Goal: Task Accomplishment & Management: Complete application form

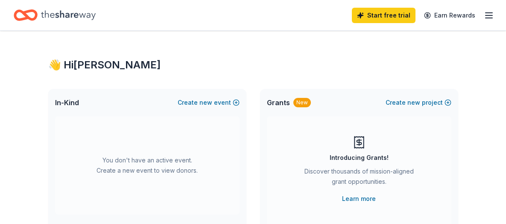
click at [214, 104] on button "Create new event" at bounding box center [209, 102] width 62 height 10
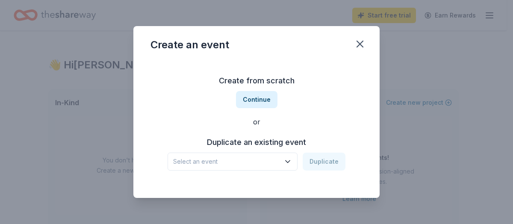
click at [210, 162] on span "Select an event" at bounding box center [226, 161] width 107 height 10
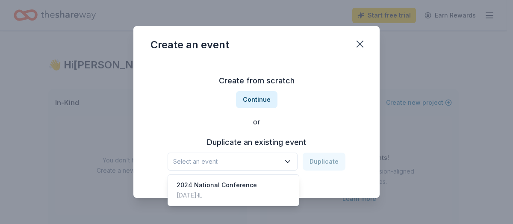
click at [209, 119] on div "Create from scratch Continue or Duplicate an existing event Select an event Dup…" at bounding box center [256, 122] width 212 height 124
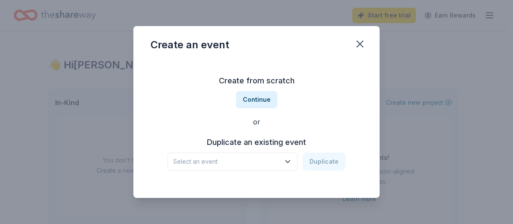
click at [247, 102] on button "Continue" at bounding box center [256, 99] width 41 height 17
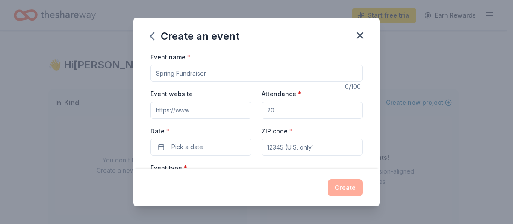
click at [216, 79] on input "Event name *" at bounding box center [256, 73] width 212 height 17
type input "Melanated Cares Foundation's Camp EmpowerHim"
click at [208, 115] on input "Event website" at bounding box center [200, 110] width 101 height 17
paste input ": [URL][DOMAIN_NAME]"
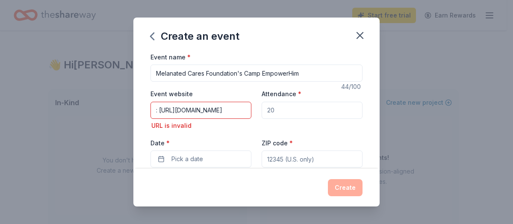
drag, startPoint x: 273, startPoint y: 113, endPoint x: 284, endPoint y: 111, distance: 11.3
click at [284, 111] on input "Attendance *" at bounding box center [311, 110] width 101 height 17
drag, startPoint x: 280, startPoint y: 109, endPoint x: 264, endPoint y: 109, distance: 16.2
click at [264, 109] on input "Attendance *" at bounding box center [311, 110] width 101 height 17
drag, startPoint x: 159, startPoint y: 108, endPoint x: 124, endPoint y: 104, distance: 34.4
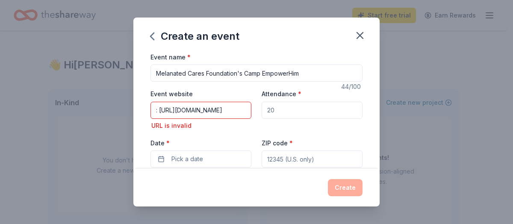
click at [124, 104] on div "Create an event Event name * Melanated Cares Foundation's Camp EmpowerHim 44 /1…" at bounding box center [256, 112] width 513 height 224
type input "[URL][DOMAIN_NAME]"
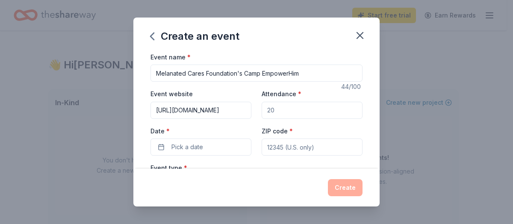
click at [270, 111] on input "Attendance *" at bounding box center [311, 110] width 101 height 17
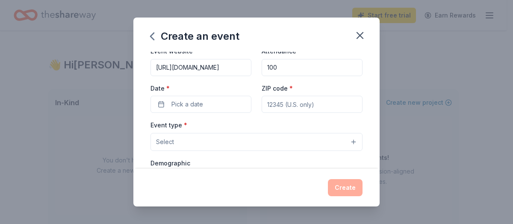
type input "100"
click at [166, 104] on button "Pick a date" at bounding box center [200, 104] width 101 height 17
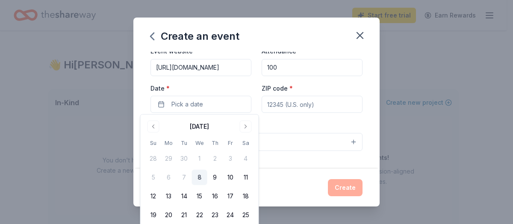
click at [243, 127] on button "Go to next month" at bounding box center [246, 126] width 12 height 12
click at [244, 197] on button "15" at bounding box center [245, 195] width 15 height 15
click at [138, 105] on div "Event name * Melanated Cares Foundation's Camp EmpowerHim 44 /100 Event website…" at bounding box center [256, 110] width 246 height 117
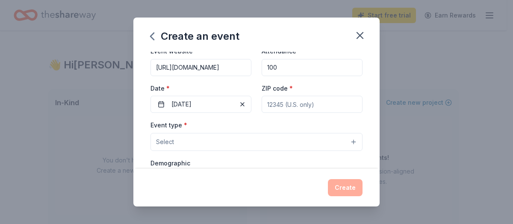
click at [172, 140] on span "Select" at bounding box center [165, 142] width 18 height 10
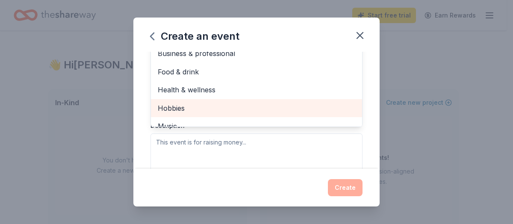
scroll to position [128, 0]
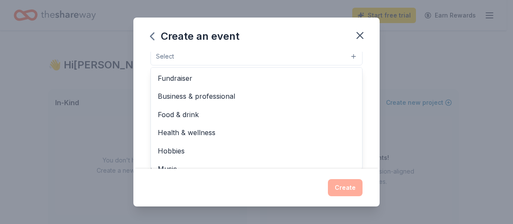
click at [147, 116] on div "Event name * Melanated Cares Foundation's Camp EmpowerHim 44 /100 Event website…" at bounding box center [256, 110] width 246 height 117
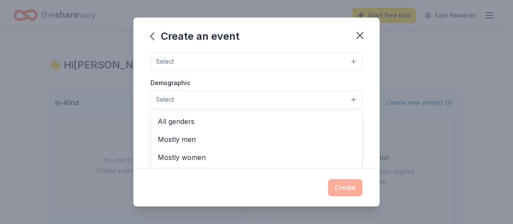
click at [164, 98] on span "Select" at bounding box center [165, 99] width 18 height 10
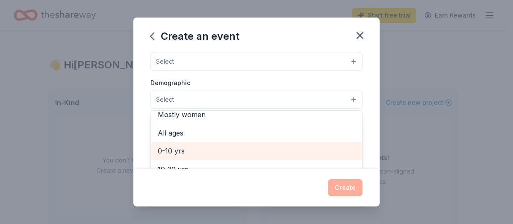
scroll to position [85, 0]
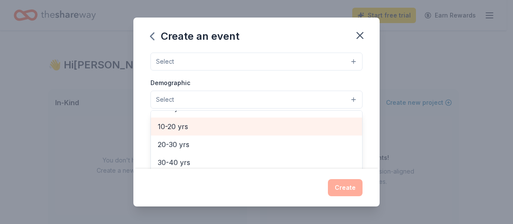
click at [174, 127] on span "10-20 yrs" at bounding box center [256, 126] width 197 height 11
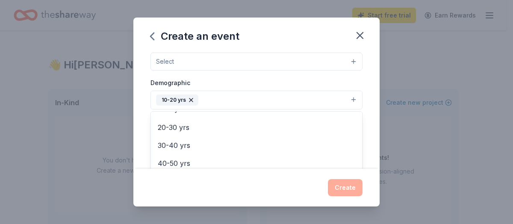
click at [142, 111] on div "Event name * Melanated Cares Foundation's Camp EmpowerHim 44 /100 Event website…" at bounding box center [256, 110] width 246 height 117
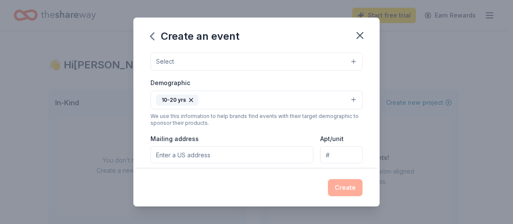
click at [206, 98] on button "10-20 yrs" at bounding box center [256, 100] width 212 height 19
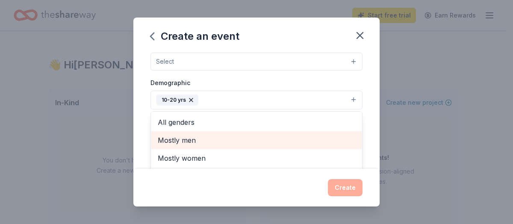
click at [188, 138] on span "Mostly men" at bounding box center [256, 140] width 197 height 11
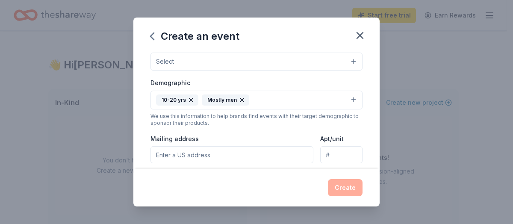
click at [299, 100] on button "10-20 yrs Mostly men" at bounding box center [256, 100] width 212 height 19
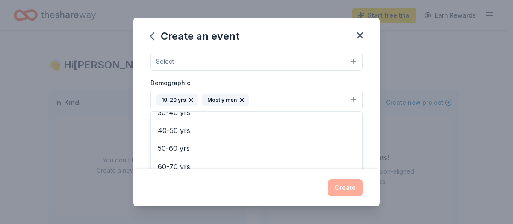
scroll to position [0, 0]
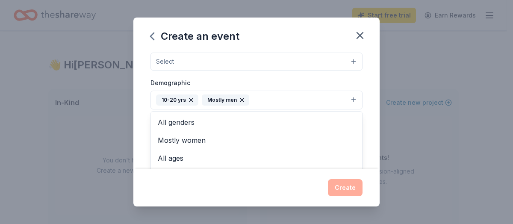
click at [141, 118] on div "Event name * Melanated Cares Foundation's Camp EmpowerHim 44 /100 Event website…" at bounding box center [256, 110] width 246 height 117
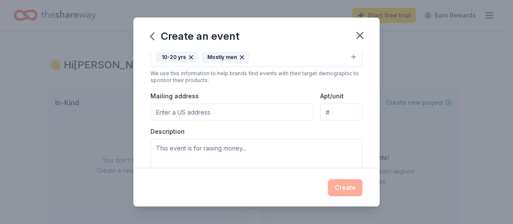
scroll to position [208, 0]
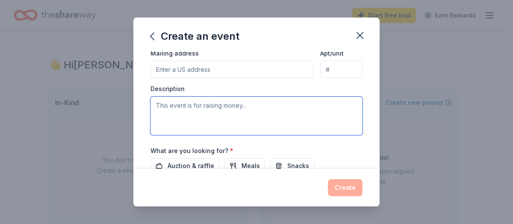
click at [169, 114] on textarea at bounding box center [256, 116] width 212 height 38
paste textarea "Boys in the juvenile system face challenges most of us can't imagine. They've b…"
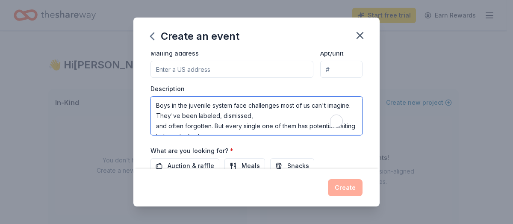
scroll to position [159, 0]
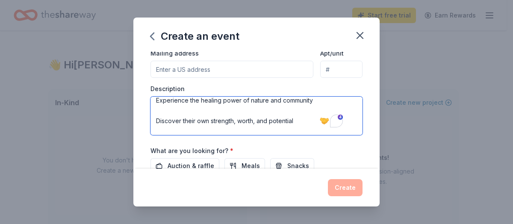
click at [238, 117] on textarea "Boys in the juvenile system face challenges most of us can't imagine. They've b…" at bounding box center [256, 116] width 212 height 38
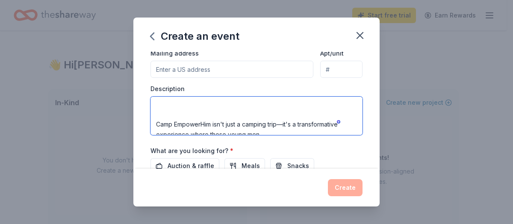
scroll to position [85, 0]
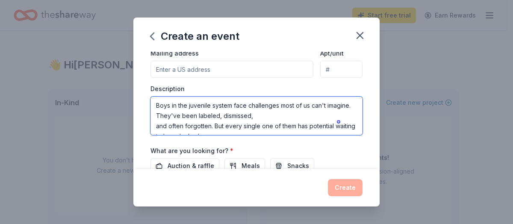
drag, startPoint x: 156, startPoint y: 121, endPoint x: 138, endPoint y: 58, distance: 66.3
click at [138, 58] on div "Event name * Melanated Cares Foundation's Camp EmpowerHim 44 /100 Event website…" at bounding box center [256, 110] width 246 height 117
click at [285, 117] on textarea "Boys in the juvenile system face challenges most of us can't imagine. They've b…" at bounding box center [256, 116] width 212 height 38
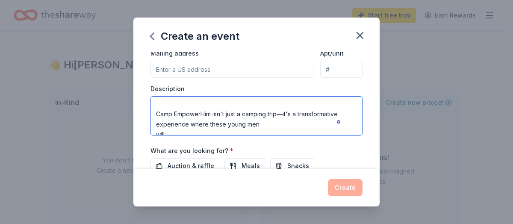
click at [278, 120] on textarea "Boys in the juvenile system face challenges most of us can't imagine. They've b…" at bounding box center [256, 116] width 212 height 38
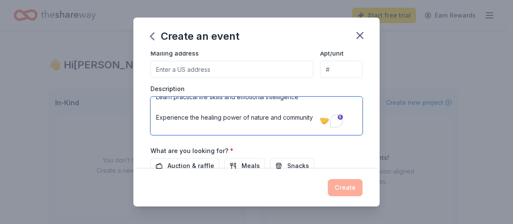
type textarea "Boys in the juvenile system face challenges most of us can't imagine. They've b…"
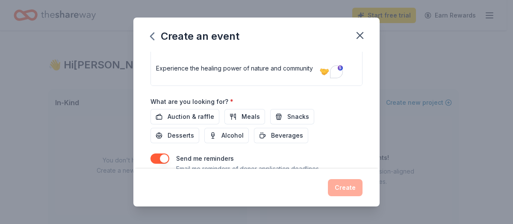
click at [243, 120] on button "Meals" at bounding box center [244, 116] width 41 height 15
click at [295, 117] on span "Snacks" at bounding box center [298, 117] width 22 height 10
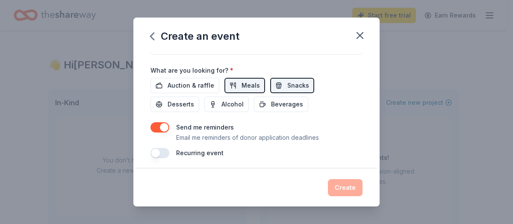
click at [273, 108] on button "Beverages" at bounding box center [281, 104] width 54 height 15
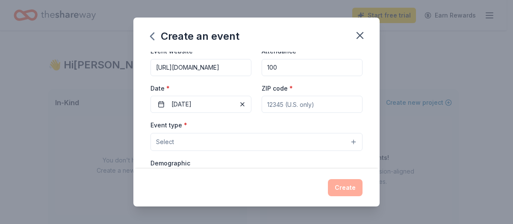
click at [271, 137] on button "Select" at bounding box center [256, 142] width 212 height 18
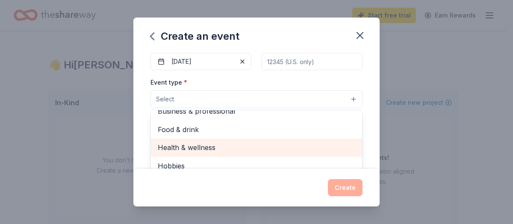
click at [266, 152] on div "Health & wellness" at bounding box center [256, 147] width 211 height 18
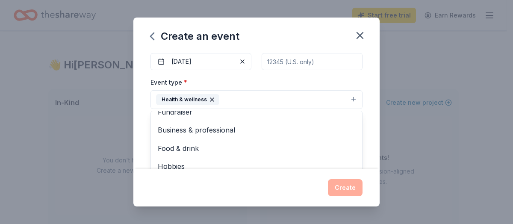
click at [361, 138] on div "Event name * Melanated Cares Foundation's Camp EmpowerHim 44 /100 Event website…" at bounding box center [256, 110] width 246 height 117
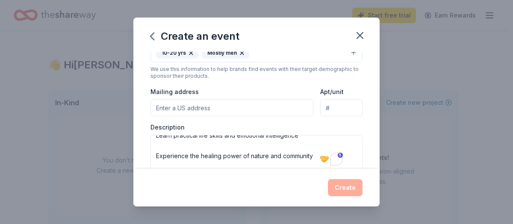
click at [280, 107] on input "Mailing address" at bounding box center [231, 107] width 163 height 17
click at [232, 101] on input "[STREET_ADDRESS][PERSON_NAME][PERSON_NAME][PERSON_NAME]" at bounding box center [231, 107] width 163 height 17
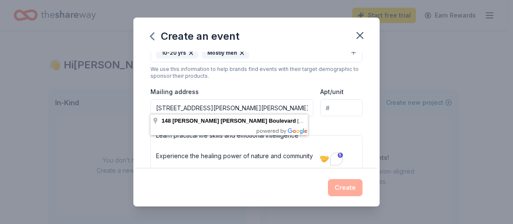
click at [182, 106] on input "[STREET_ADDRESS][PERSON_NAME][PERSON_NAME][PERSON_NAME]" at bounding box center [231, 107] width 163 height 17
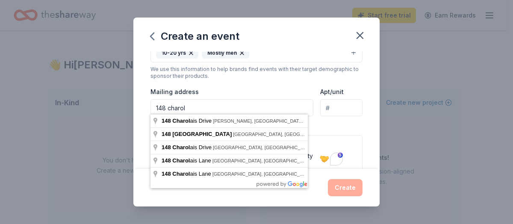
type input "[STREET_ADDRESS]"
type input "30252"
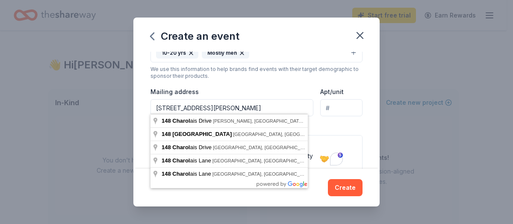
type input "[STREET_ADDRESS][PERSON_NAME]"
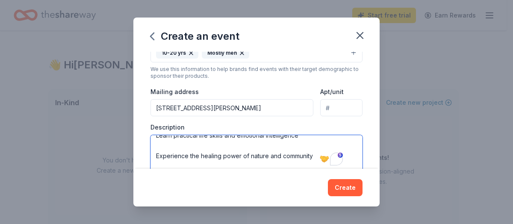
click at [176, 150] on textarea "Boys in the juvenile system face challenges most of us can't imagine. They've b…" at bounding box center [256, 154] width 212 height 38
click at [154, 142] on textarea "Boys in the juvenile system face challenges most of us can't imagine. They've b…" at bounding box center [256, 154] width 212 height 38
click at [168, 150] on textarea "Boys in the juvenile system face challenges most of us can't imagine. They've b…" at bounding box center [256, 154] width 212 height 38
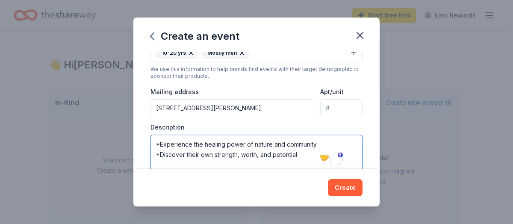
click at [168, 150] on textarea "Boys in the juvenile system face challenges most of us can't imagine. They've b…" at bounding box center [256, 154] width 212 height 38
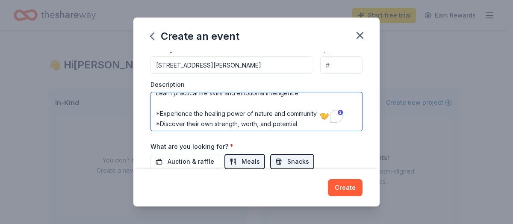
scroll to position [104, 0]
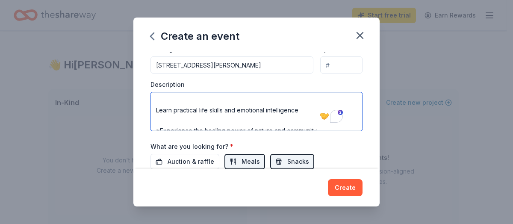
click at [300, 109] on textarea "Boys in the juvenile system face challenges most of us can't imagine. They've b…" at bounding box center [256, 111] width 212 height 38
click at [155, 100] on textarea "Boys in the juvenile system face challenges most of us can't imagine. They've b…" at bounding box center [256, 111] width 212 height 38
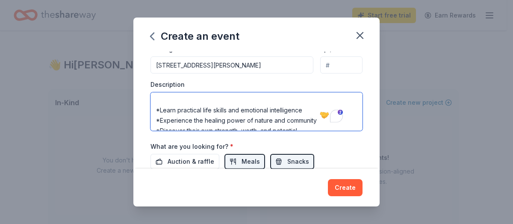
scroll to position [87, 0]
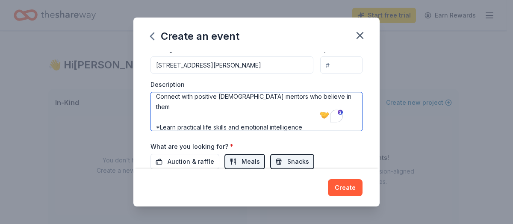
click at [320, 101] on textarea "Boys in the juvenile system face challenges most of us can't imagine. They've b…" at bounding box center [256, 111] width 212 height 38
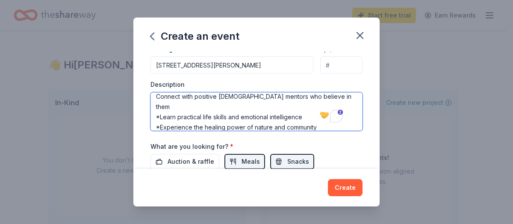
click at [157, 93] on textarea "Boys in the juvenile system face challenges most of us can't imagine. They've b…" at bounding box center [256, 111] width 212 height 38
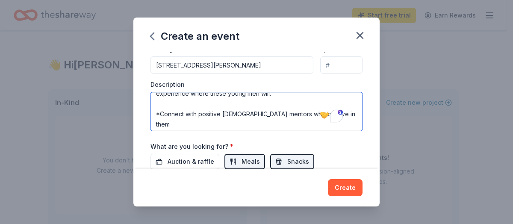
scroll to position [52, 0]
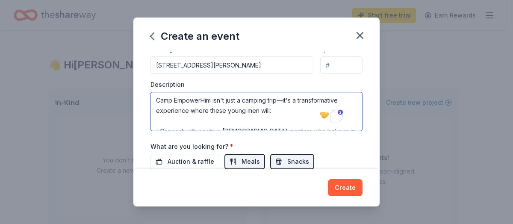
click at [299, 118] on textarea "Boys in the juvenile system face challenges most of us can't imagine. They've b…" at bounding box center [256, 111] width 212 height 38
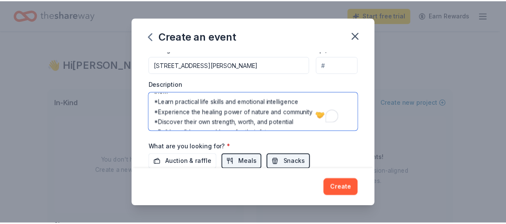
scroll to position [289, 0]
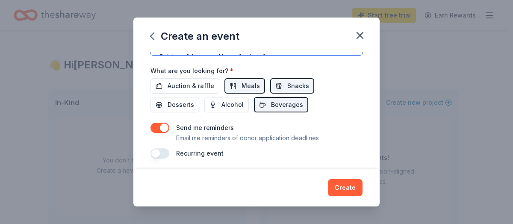
type textarea "Boys in the juvenile system face challenges most of us can't imagine. They've b…"
click at [335, 191] on button "Create" at bounding box center [345, 187] width 35 height 17
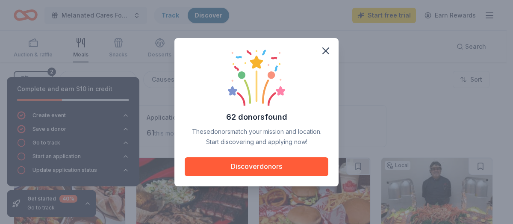
click at [292, 173] on button "Discover donors" at bounding box center [257, 166] width 144 height 19
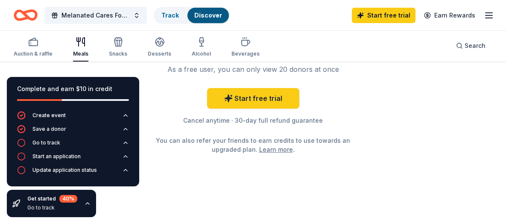
scroll to position [1039, 0]
